Goal: Navigation & Orientation: Find specific page/section

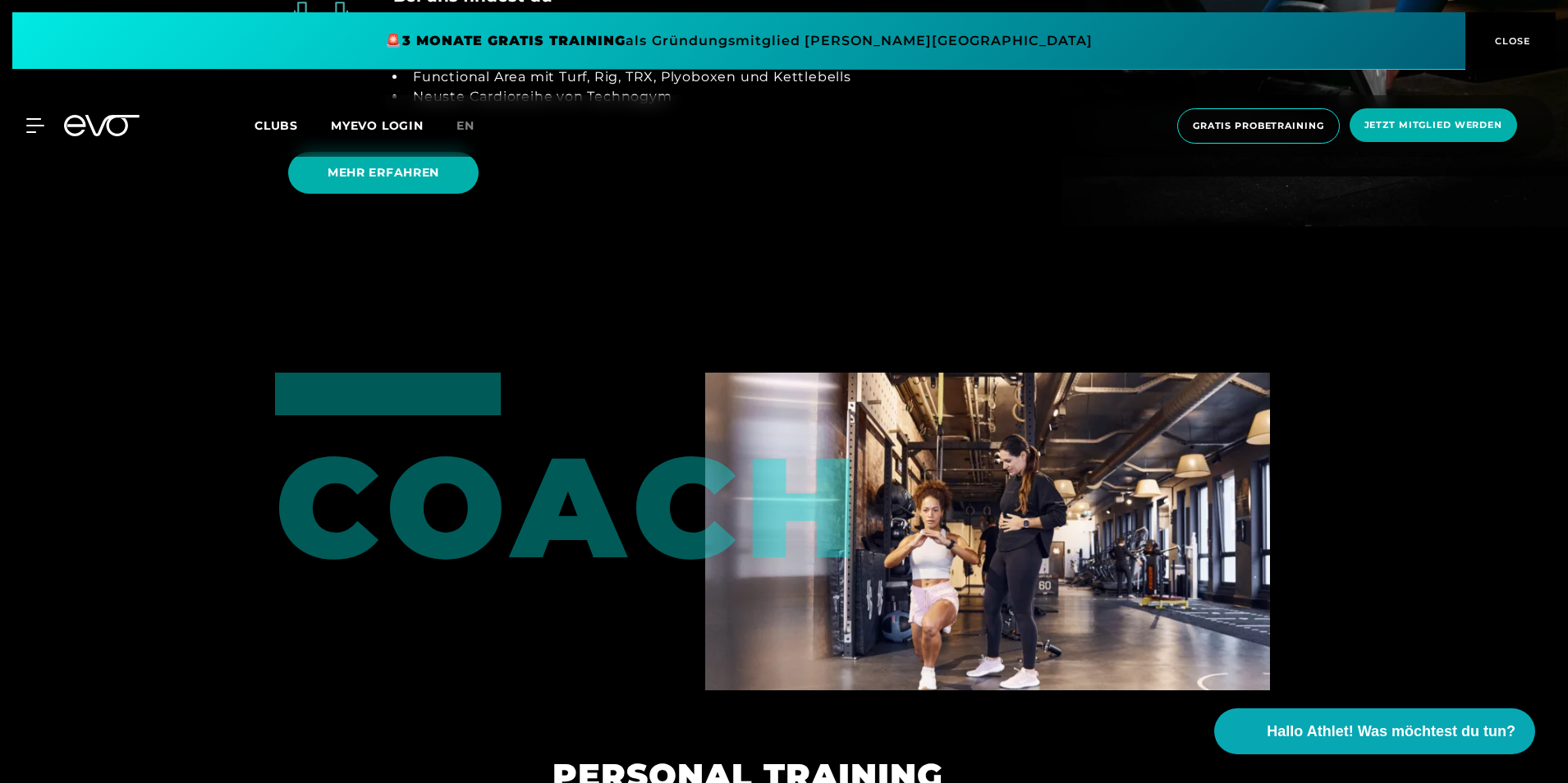
scroll to position [4022, 0]
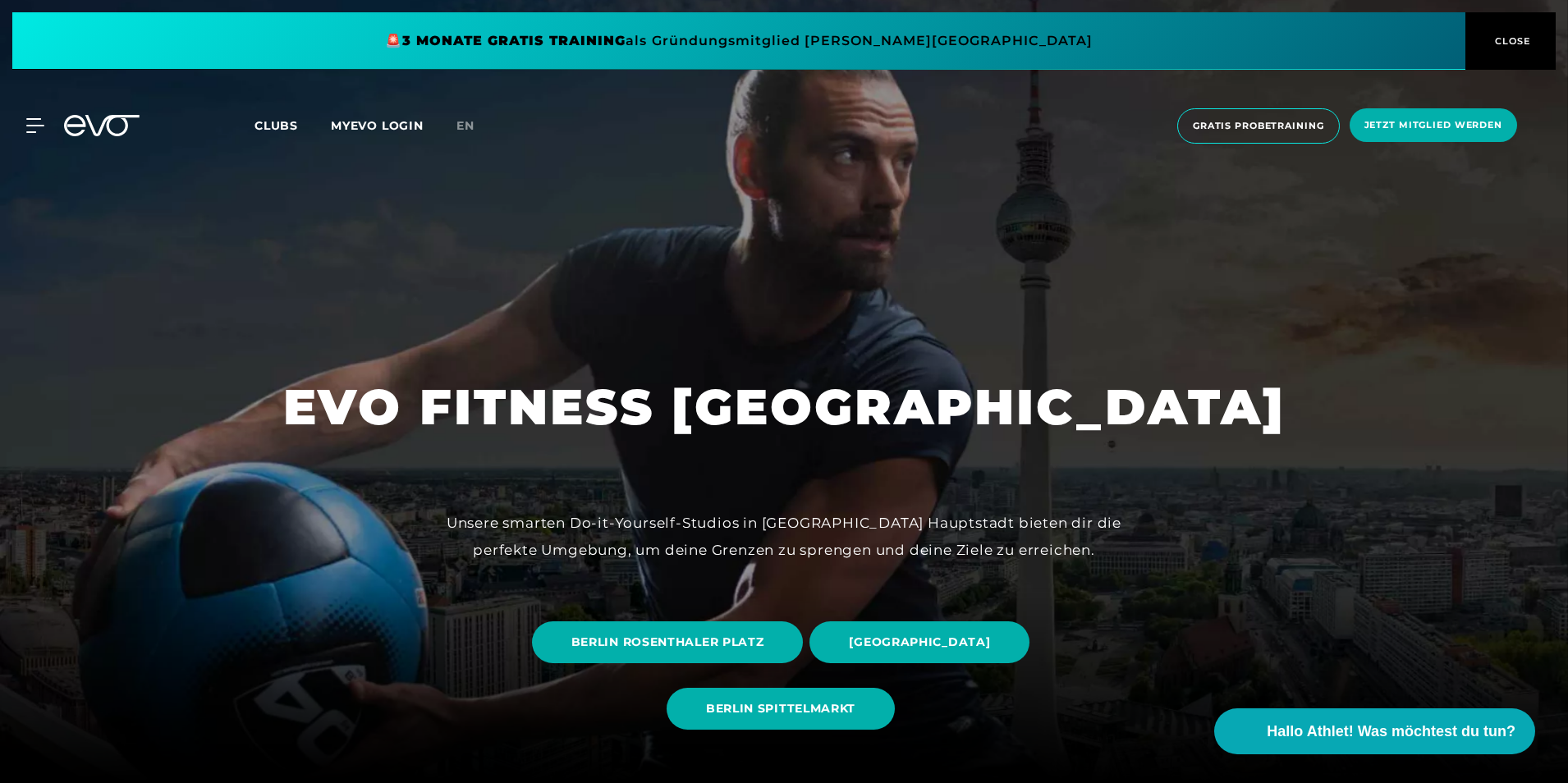
click at [277, 133] on div "Clubs MYEVO LOGIN" at bounding box center [355, 126] width 202 height 19
click at [279, 125] on span "Clubs" at bounding box center [276, 126] width 44 height 15
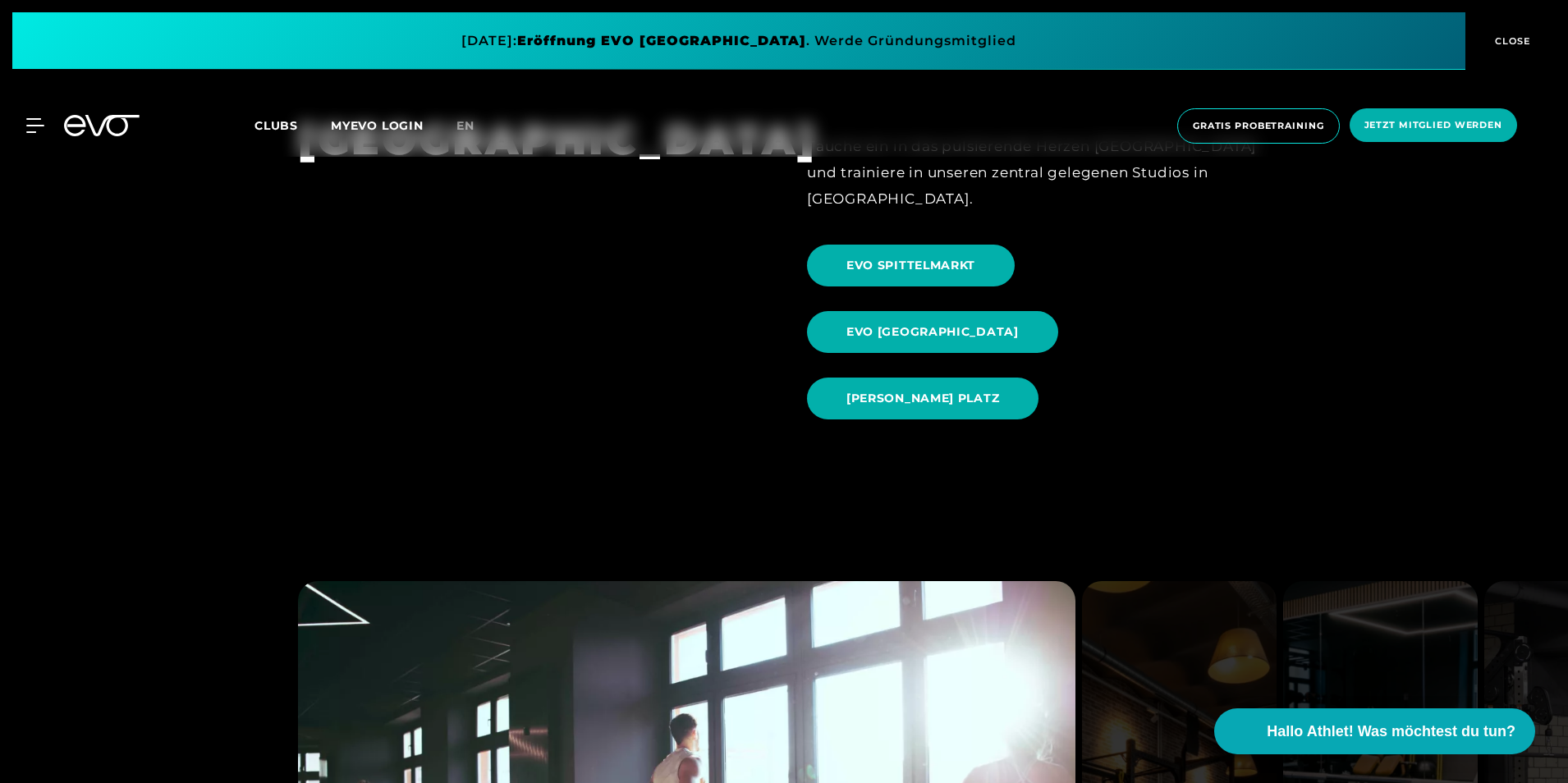
scroll to position [1888, 0]
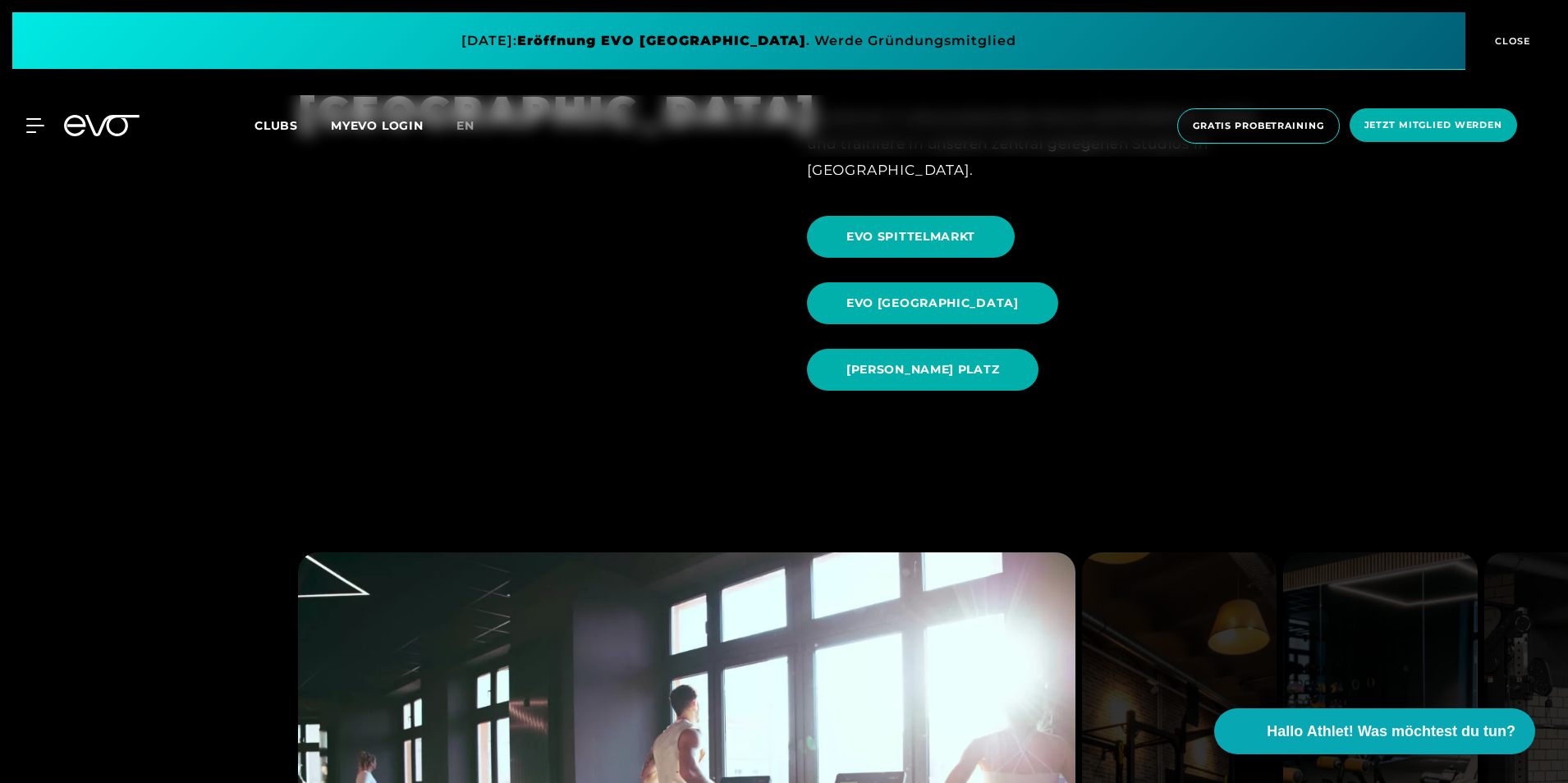
drag, startPoint x: 359, startPoint y: 373, endPoint x: 219, endPoint y: 338, distance: 144.3
click at [219, 338] on section "BERLIN Tauche ein in das pulsierende Herzen [GEOGRAPHIC_DATA] und trainiere in …" at bounding box center [784, 243] width 1568 height 433
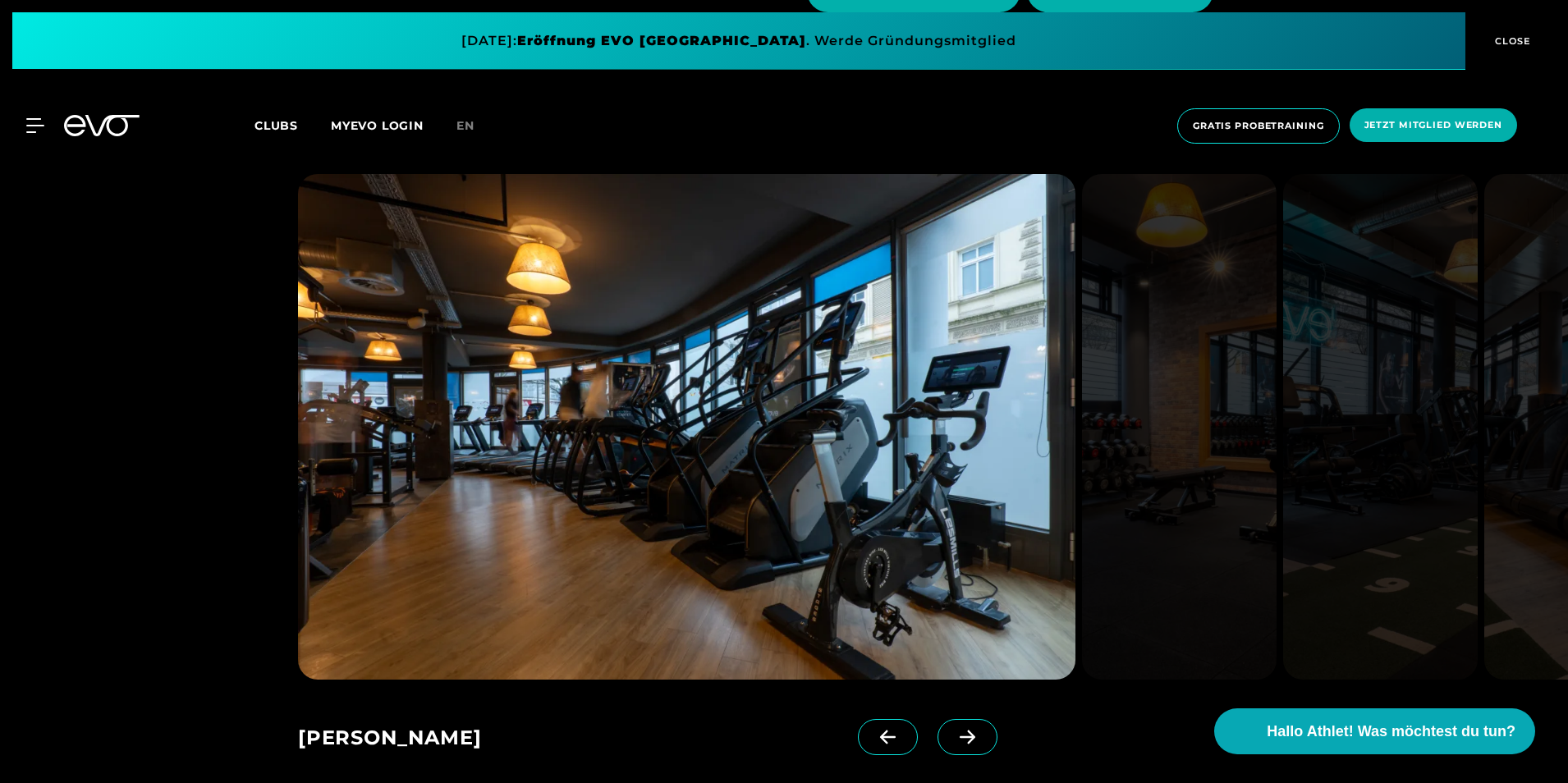
scroll to position [1067, 0]
click at [953, 744] on icon at bounding box center [968, 738] width 29 height 15
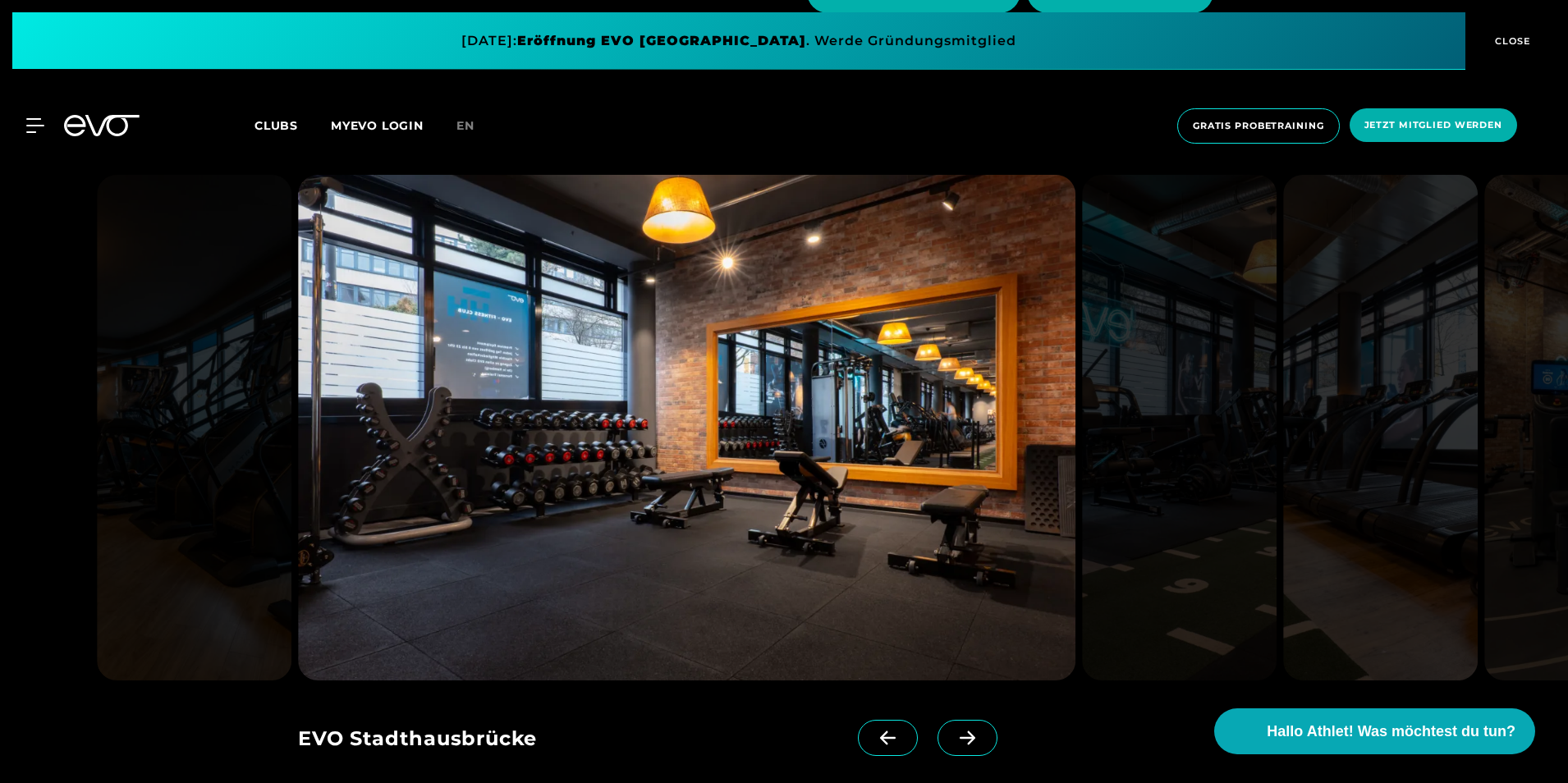
click at [953, 743] on icon at bounding box center [968, 738] width 29 height 15
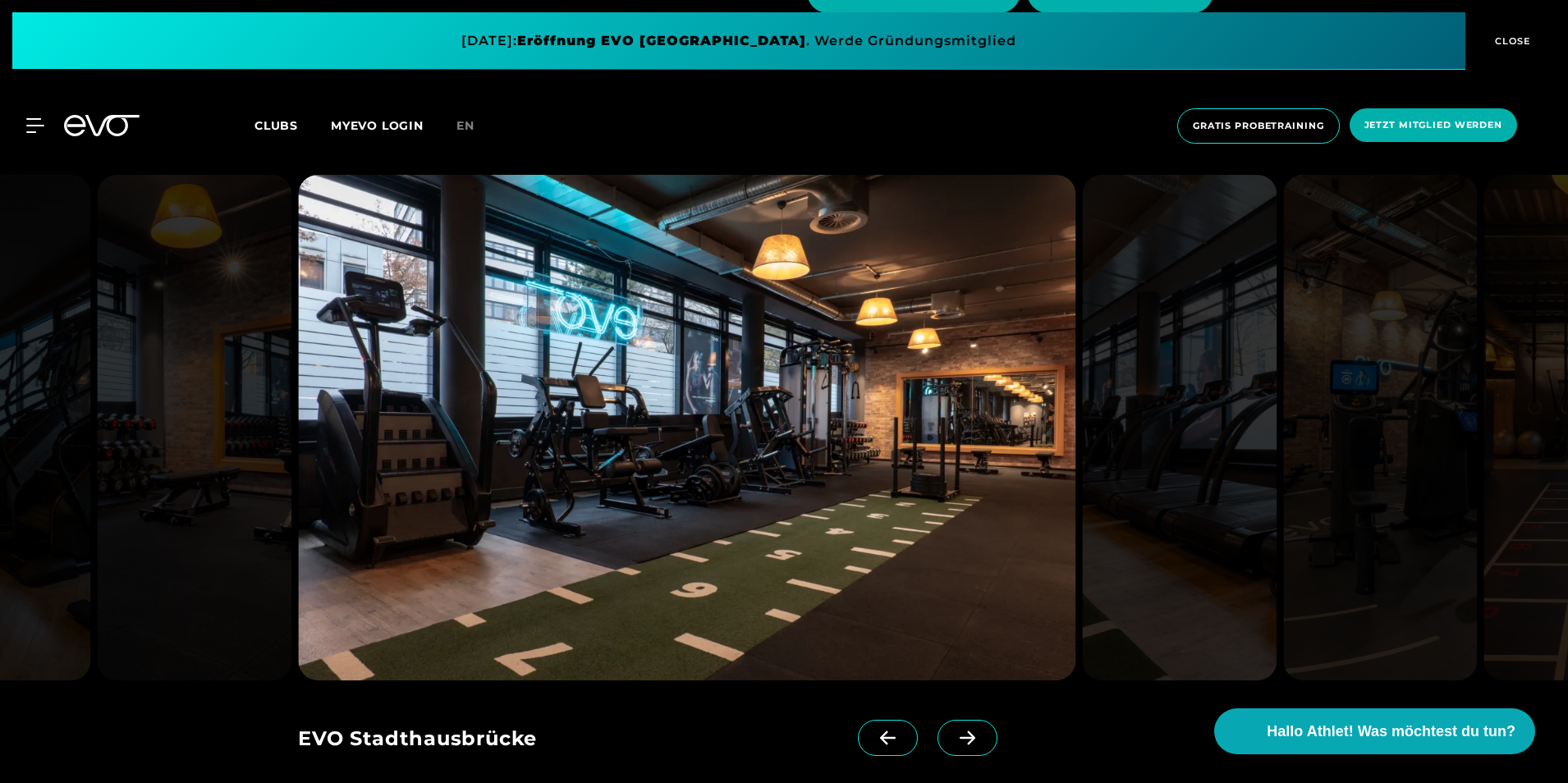
click at [953, 743] on icon at bounding box center [968, 738] width 29 height 15
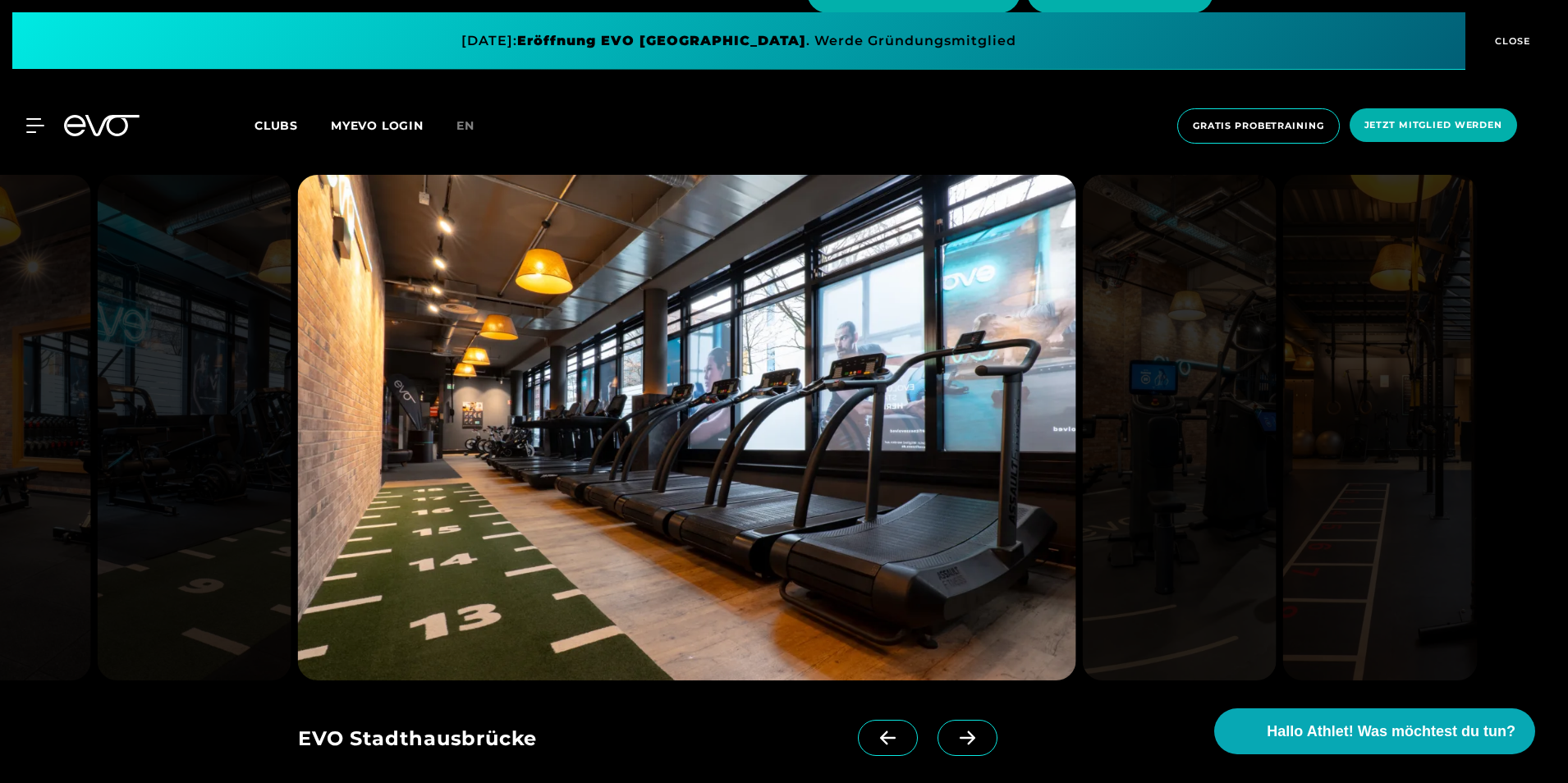
click at [953, 743] on icon at bounding box center [968, 738] width 29 height 15
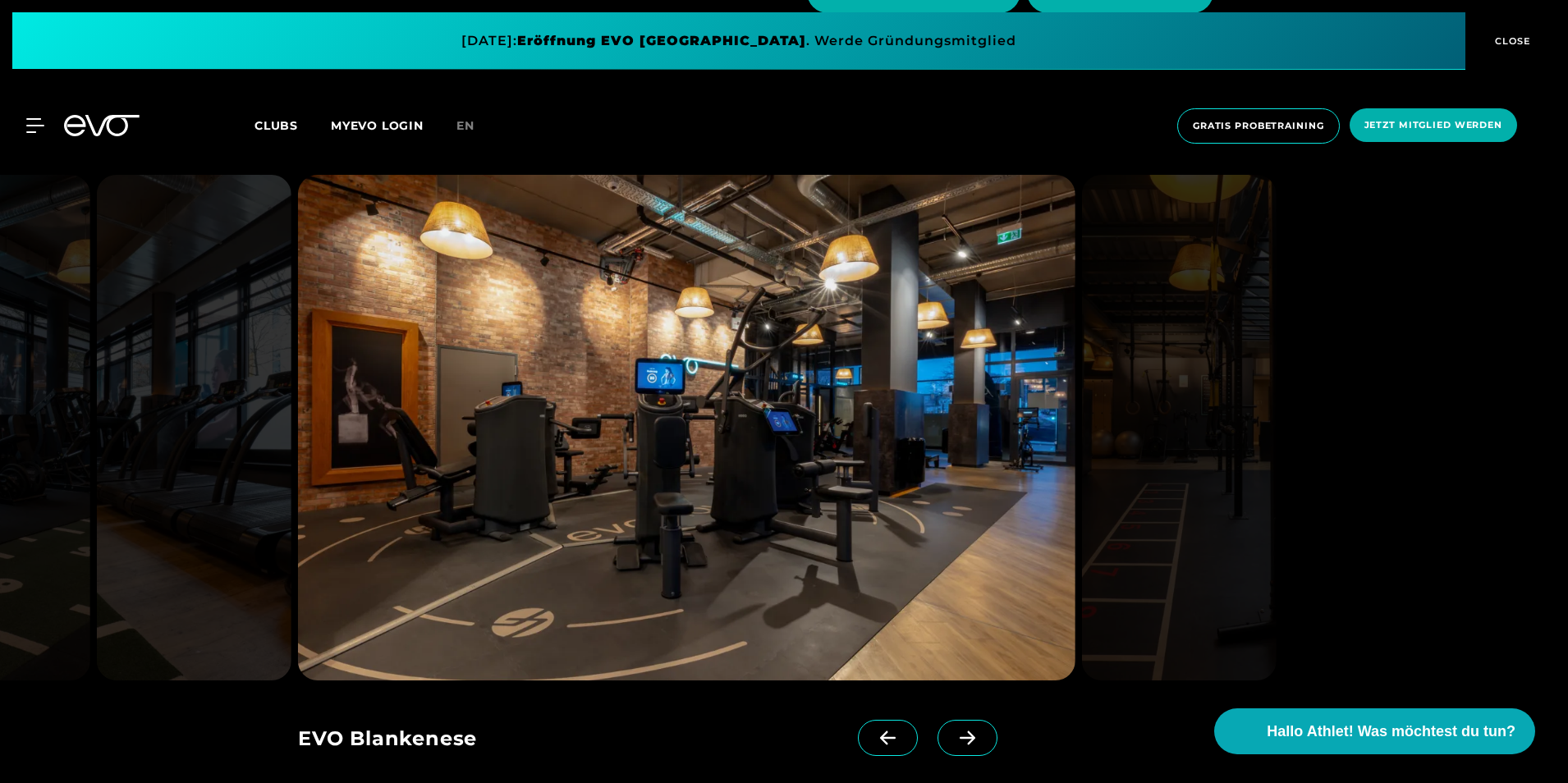
click at [953, 743] on icon at bounding box center [968, 738] width 29 height 15
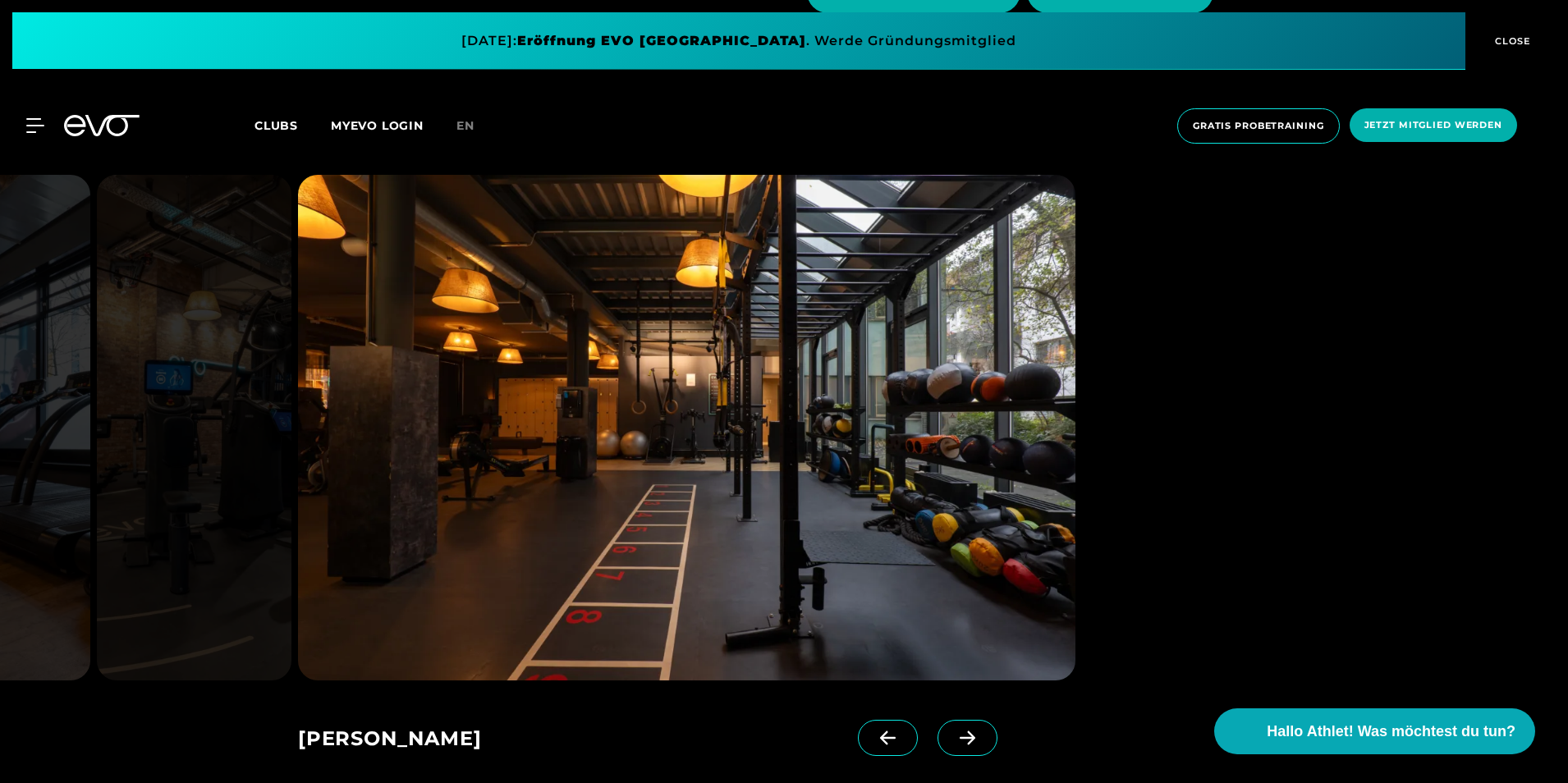
click at [953, 743] on icon at bounding box center [968, 738] width 29 height 15
